Goal: Information Seeking & Learning: Learn about a topic

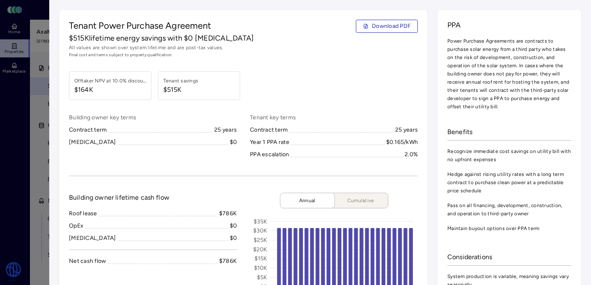
click at [23, 128] on div at bounding box center [295, 142] width 591 height 285
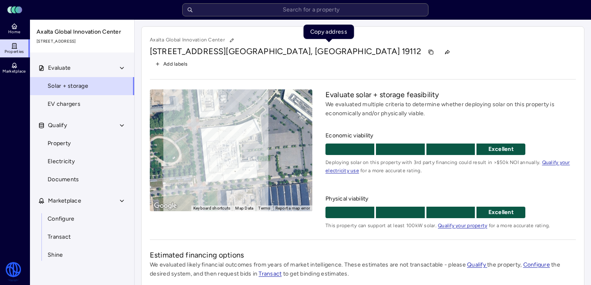
click at [425, 56] on button "button" at bounding box center [431, 52] width 13 height 13
click at [242, 9] on input "text" at bounding box center [305, 9] width 246 height 13
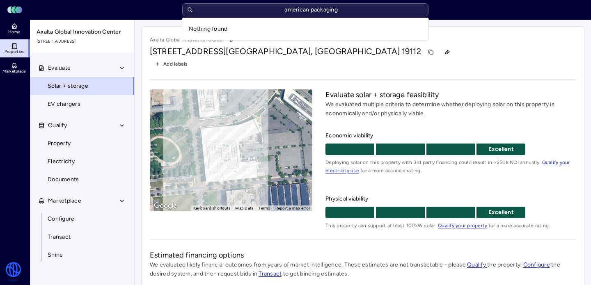
type input "american packaging"
click at [4, 29] on div "Toggle Sidebar Lumen Energy Logo Home Properties Marketplace Watershed [PERSON_…" at bounding box center [295, 236] width 591 height 473
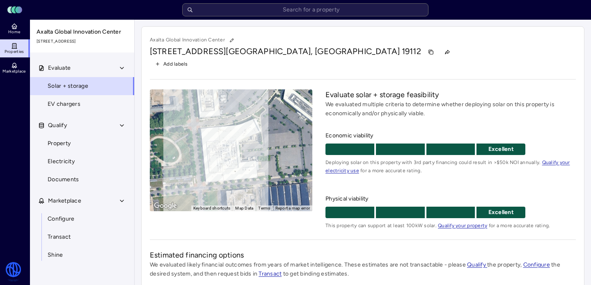
click at [10, 33] on span "Home" at bounding box center [14, 32] width 12 height 5
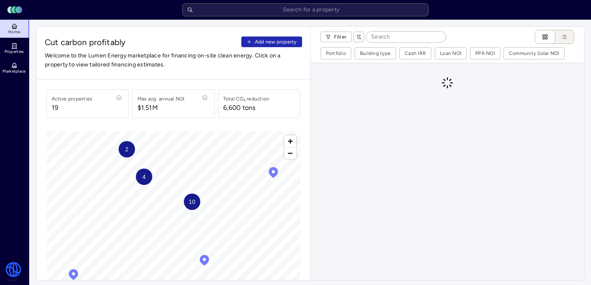
click at [381, 39] on input at bounding box center [406, 37] width 80 height 11
type input "m"
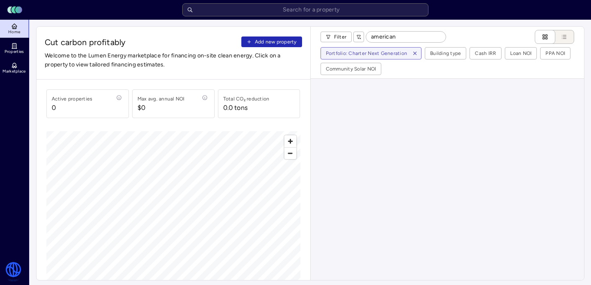
click at [412, 54] on icon "button" at bounding box center [415, 54] width 6 height 6
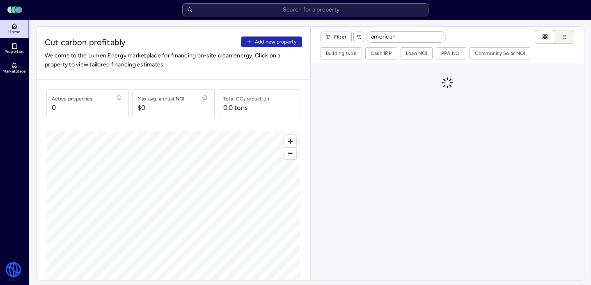
click at [397, 40] on input "american" at bounding box center [406, 37] width 80 height 11
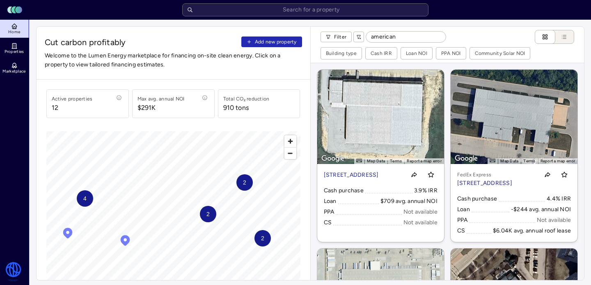
click at [391, 38] on input "american" at bounding box center [406, 37] width 80 height 11
type input "a"
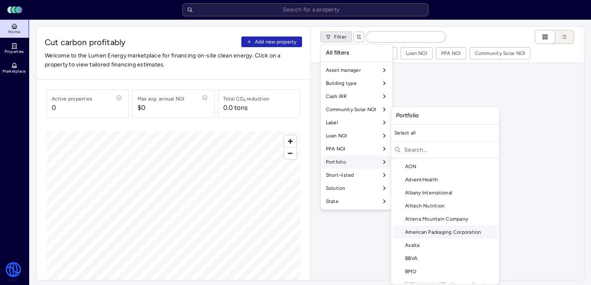
click at [449, 234] on div "American Packaging Corporation" at bounding box center [445, 232] width 105 height 13
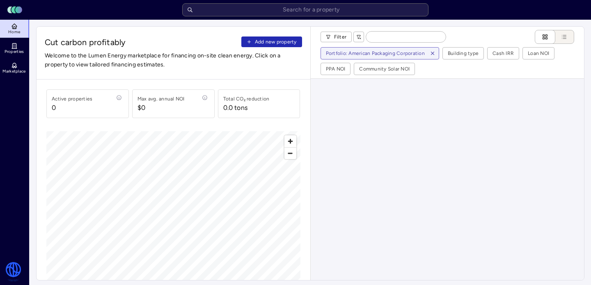
click at [430, 55] on icon "button" at bounding box center [433, 54] width 6 height 6
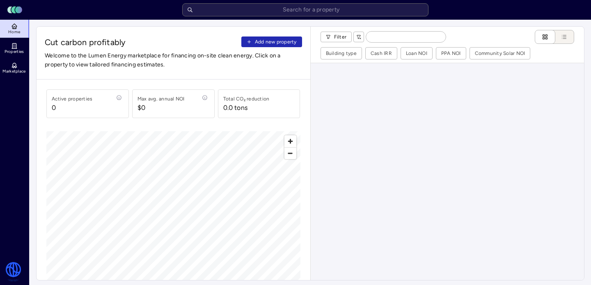
click at [397, 35] on input at bounding box center [406, 37] width 80 height 11
type input "apc"
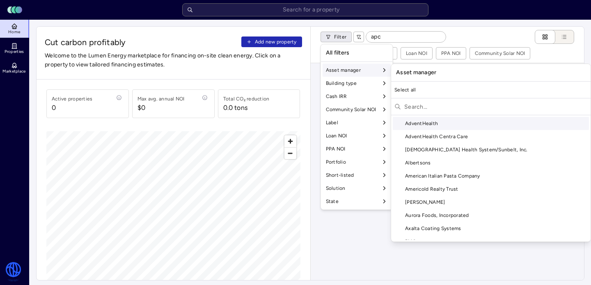
click at [410, 88] on div "Select all" at bounding box center [491, 89] width 200 height 13
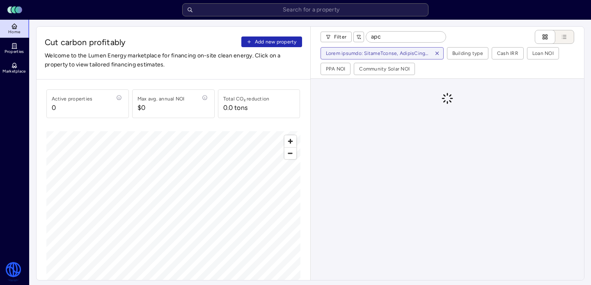
click at [435, 51] on icon "button" at bounding box center [438, 54] width 6 height 6
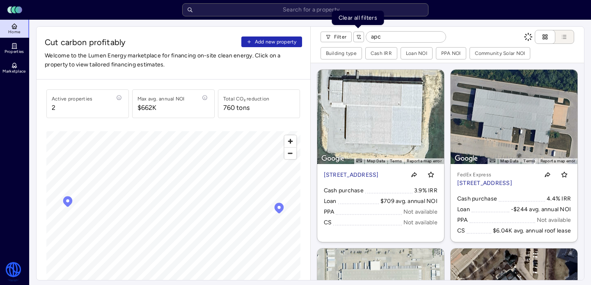
click at [357, 39] on icon "button" at bounding box center [359, 37] width 5 height 5
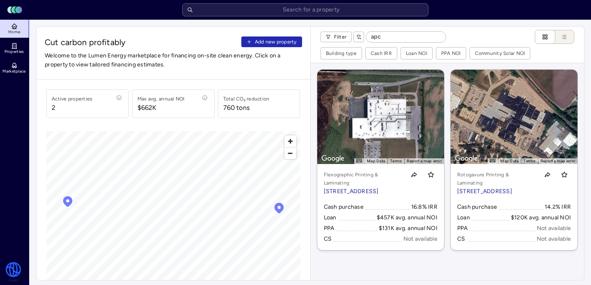
click at [358, 38] on icon "button" at bounding box center [359, 37] width 5 height 5
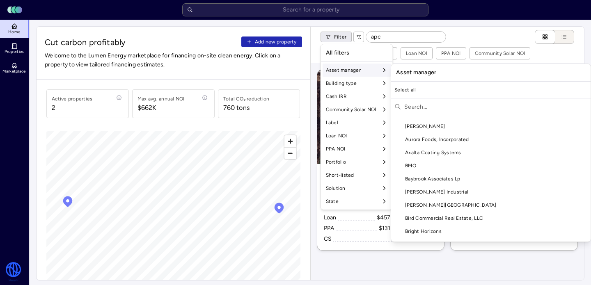
scroll to position [76, 0]
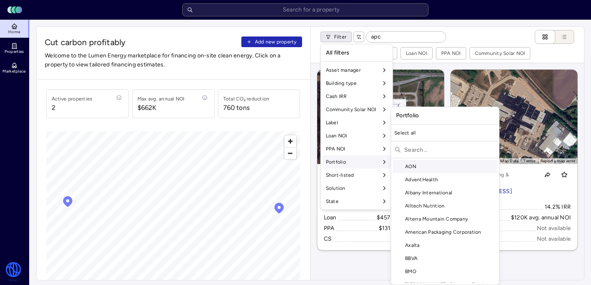
click at [434, 153] on input "text" at bounding box center [451, 149] width 92 height 13
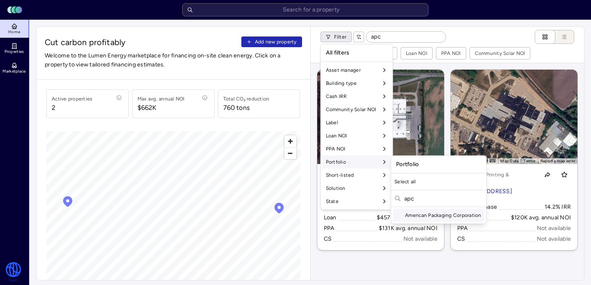
type input "apc"
click at [420, 214] on div "American Packaging Corporation" at bounding box center [439, 215] width 92 height 13
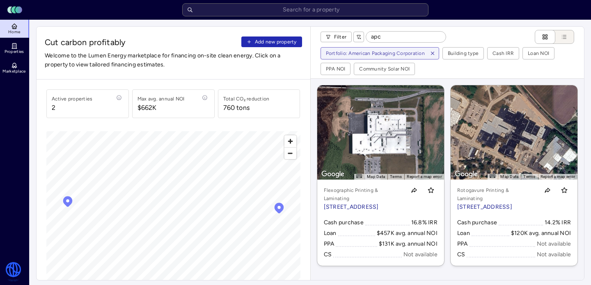
click at [468, 203] on p "[STREET_ADDRESS]" at bounding box center [497, 207] width 78 height 9
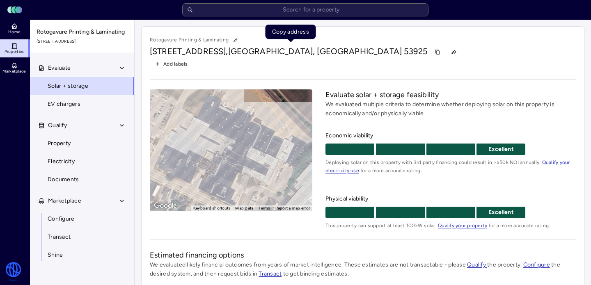
click at [437, 54] on icon "button" at bounding box center [438, 52] width 3 height 3
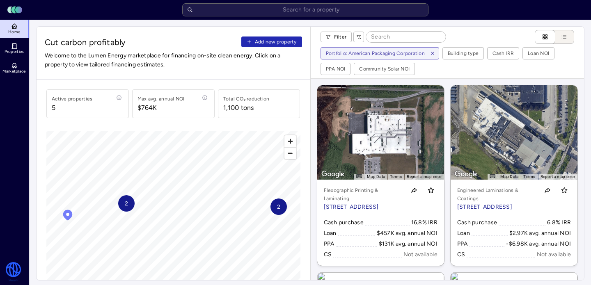
click at [396, 133] on link "← Move left → Move right ↑ Move up ↓ Move down + Zoom in - Zoom out Home Jump l…" at bounding box center [380, 175] width 127 height 181
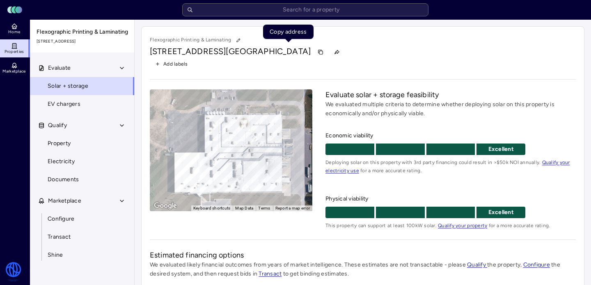
click at [318, 54] on icon "button" at bounding box center [321, 52] width 6 height 6
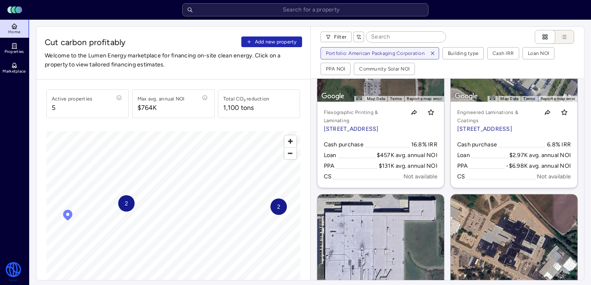
scroll to position [76, 0]
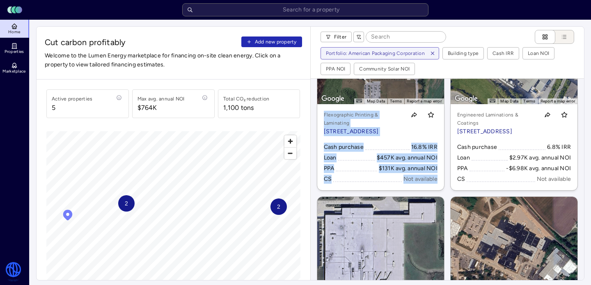
drag, startPoint x: 357, startPoint y: 133, endPoint x: 370, endPoint y: 2, distance: 132.0
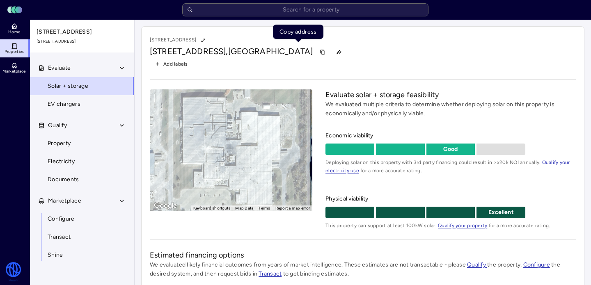
click at [320, 53] on icon "button" at bounding box center [323, 52] width 6 height 6
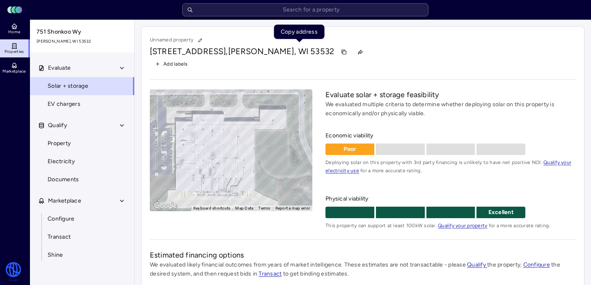
click at [341, 53] on icon "button" at bounding box center [344, 52] width 6 height 6
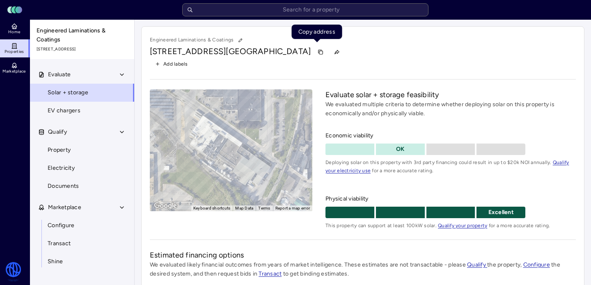
click at [320, 51] on icon "button" at bounding box center [321, 52] width 3 height 3
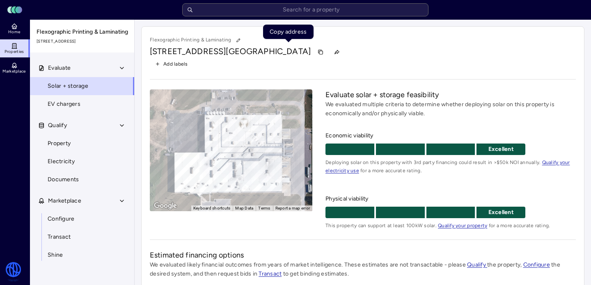
click at [318, 53] on icon "button" at bounding box center [321, 52] width 6 height 6
